Goal: Book appointment/travel/reservation

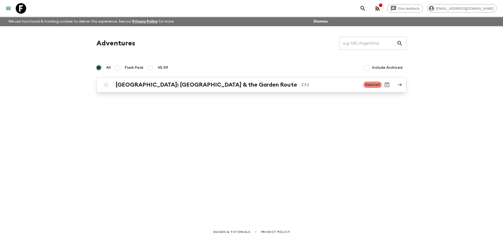
click at [174, 88] on h2 "[GEOGRAPHIC_DATA]: [GEOGRAPHIC_DATA] & the Garden Route" at bounding box center [207, 84] width 182 height 7
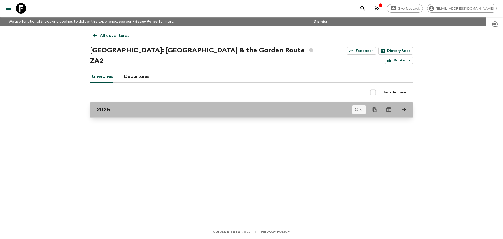
click at [166, 106] on div "2025" at bounding box center [247, 109] width 300 height 7
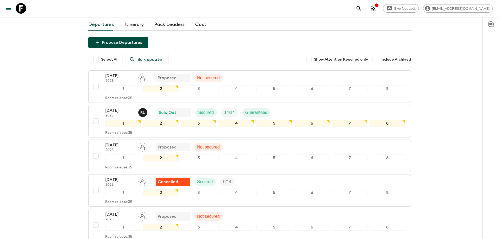
scroll to position [52, 0]
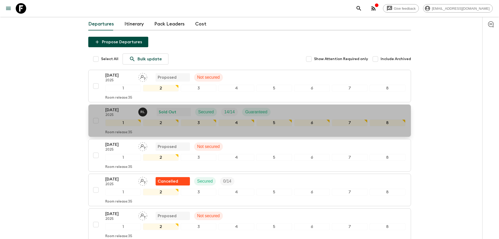
click at [222, 137] on button "[DATE] 2025 [PERSON_NAME] Sold Out Secured 14 / 14 Guaranteed 1 2 3 4 5 6 7 8 R…" at bounding box center [249, 120] width 323 height 32
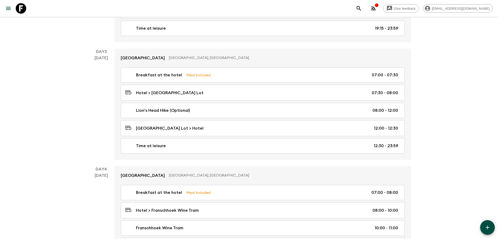
scroll to position [393, 0]
